Goal: Navigation & Orientation: Go to known website

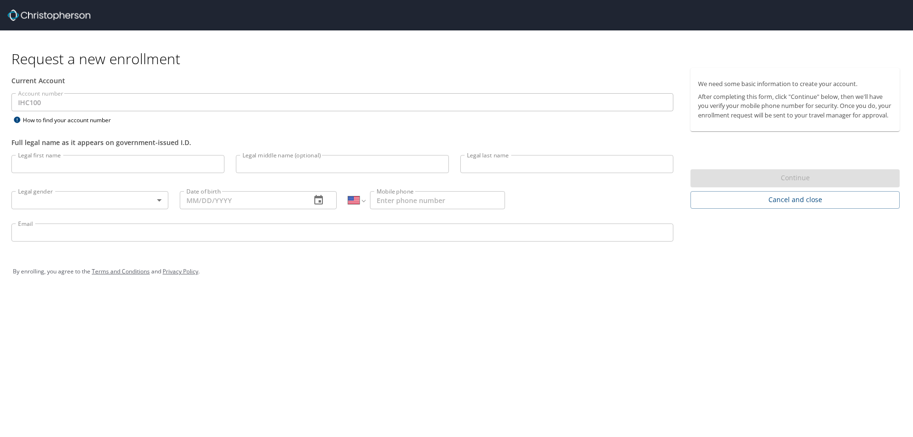
select select "US"
click at [716, 271] on div "By enrolling, you agree to the Terms and Conditions and Privacy Policy ." at bounding box center [456, 272] width 887 height 24
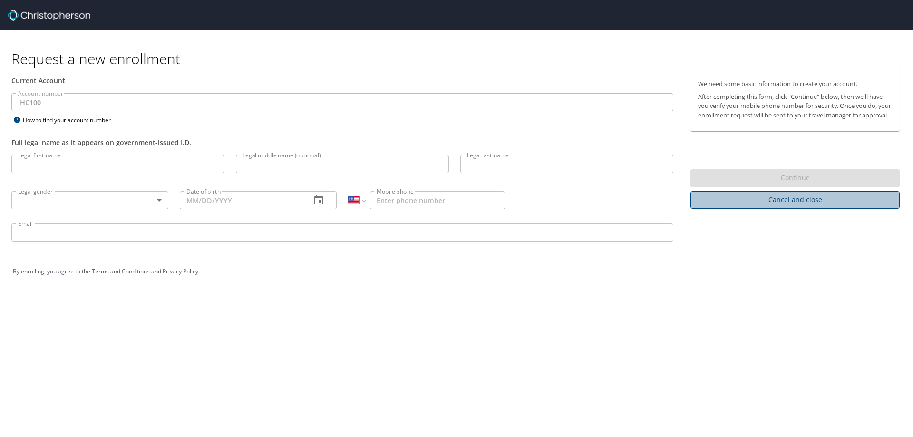
click at [795, 206] on span "Cancel and close" at bounding box center [795, 200] width 194 height 12
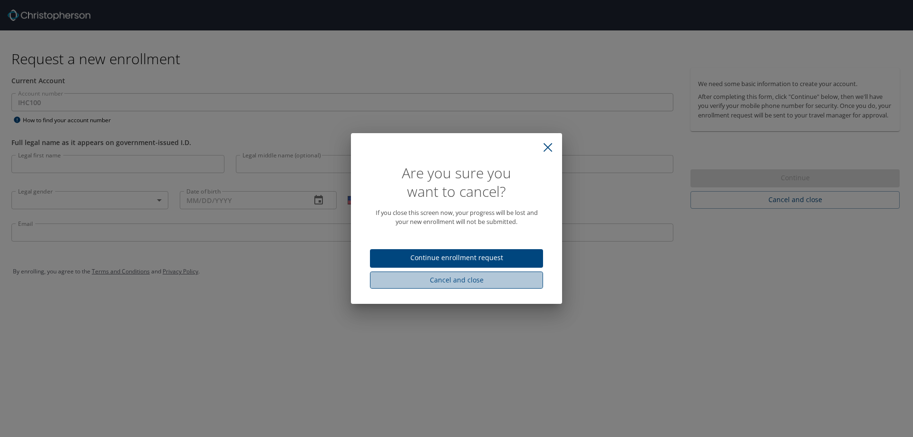
click at [450, 285] on span "Cancel and close" at bounding box center [457, 280] width 158 height 12
